Goal: Information Seeking & Learning: Learn about a topic

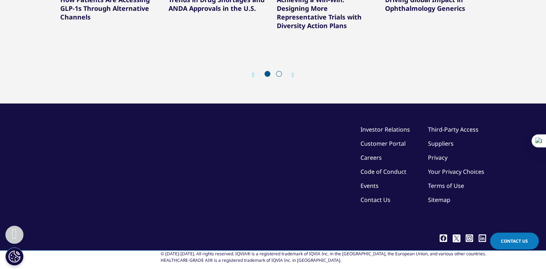
scroll to position [2744, 0]
